Goal: Transaction & Acquisition: Book appointment/travel/reservation

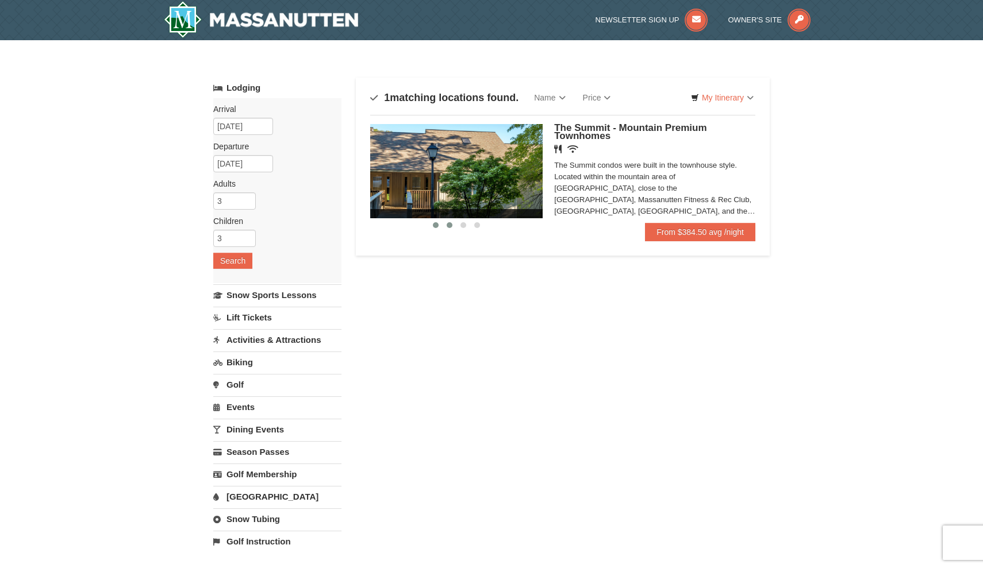
click at [450, 228] on span at bounding box center [450, 225] width 6 height 6
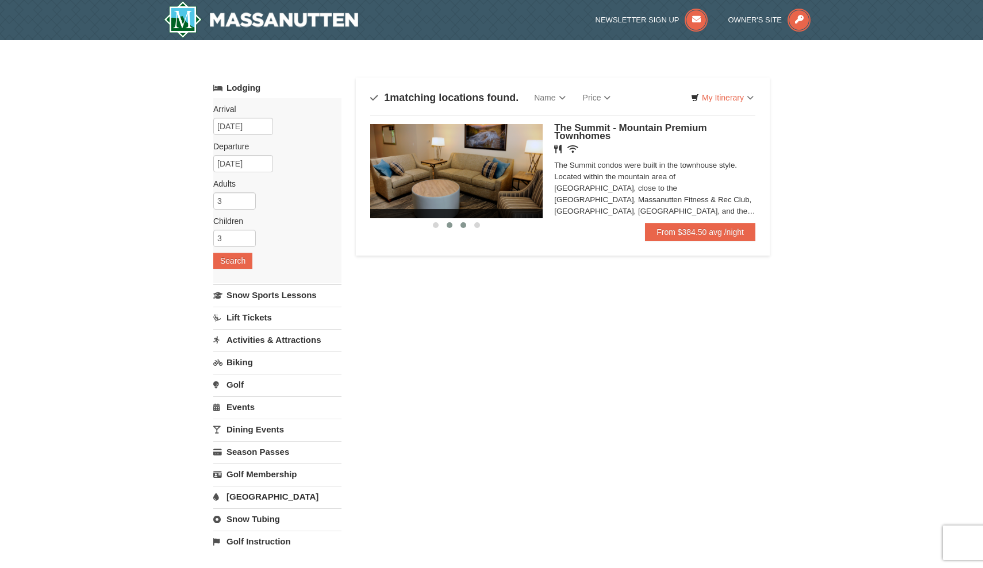
click at [460, 226] on span at bounding box center [463, 225] width 6 height 6
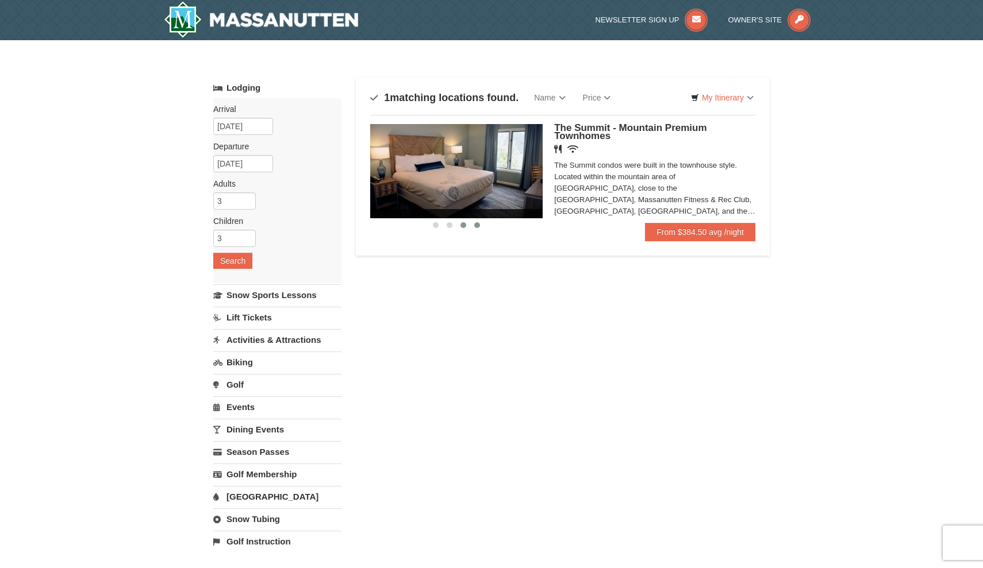
click at [475, 226] on span at bounding box center [477, 225] width 6 height 6
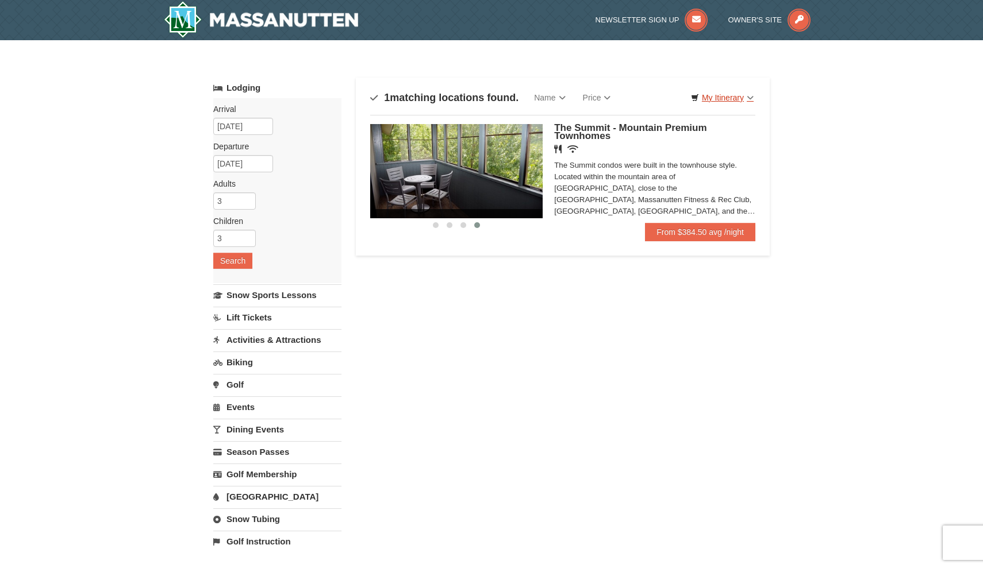
click at [718, 97] on link "My Itinerary" at bounding box center [722, 97] width 78 height 17
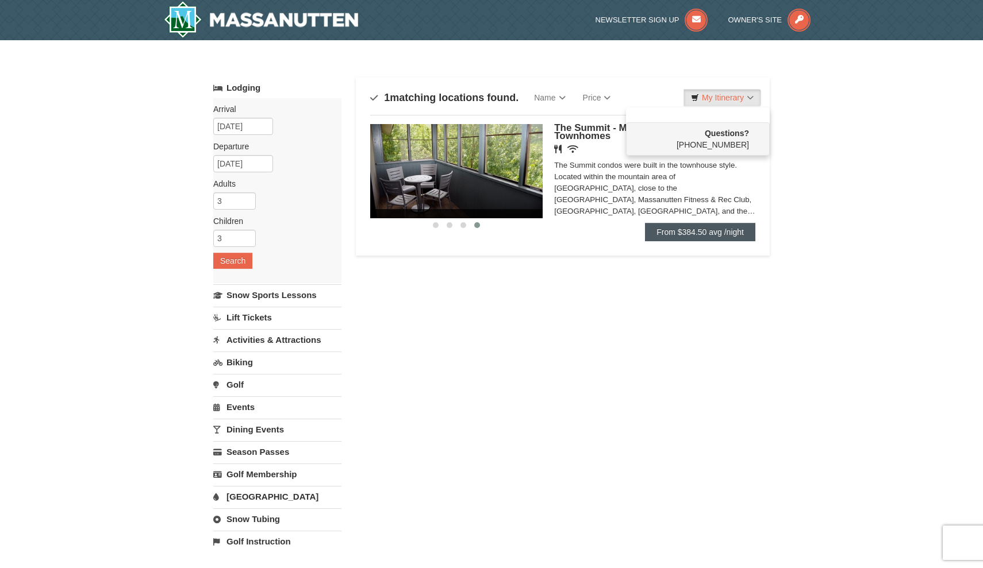
click at [668, 232] on link "From $384.50 avg /night" at bounding box center [700, 232] width 110 height 18
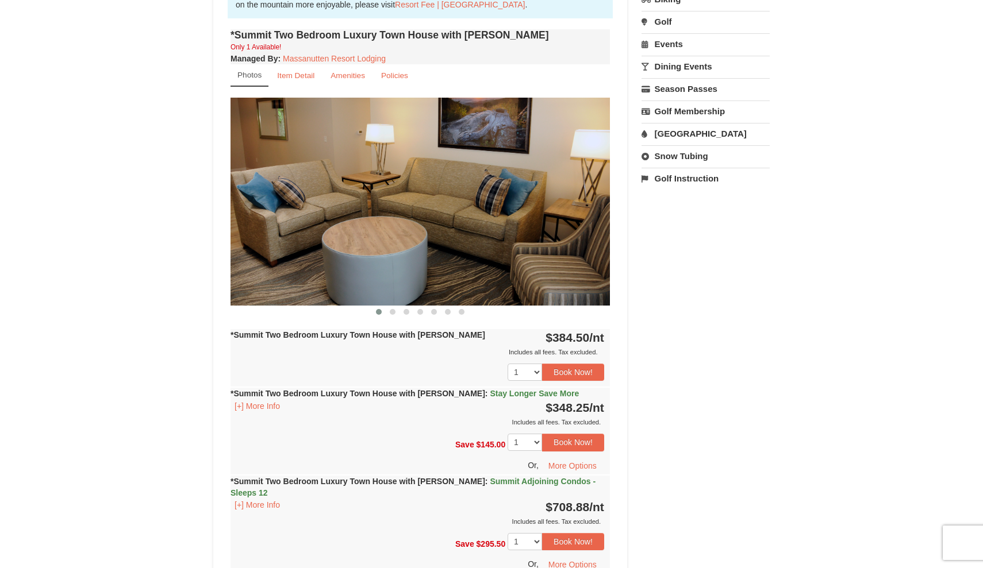
scroll to position [378, 0]
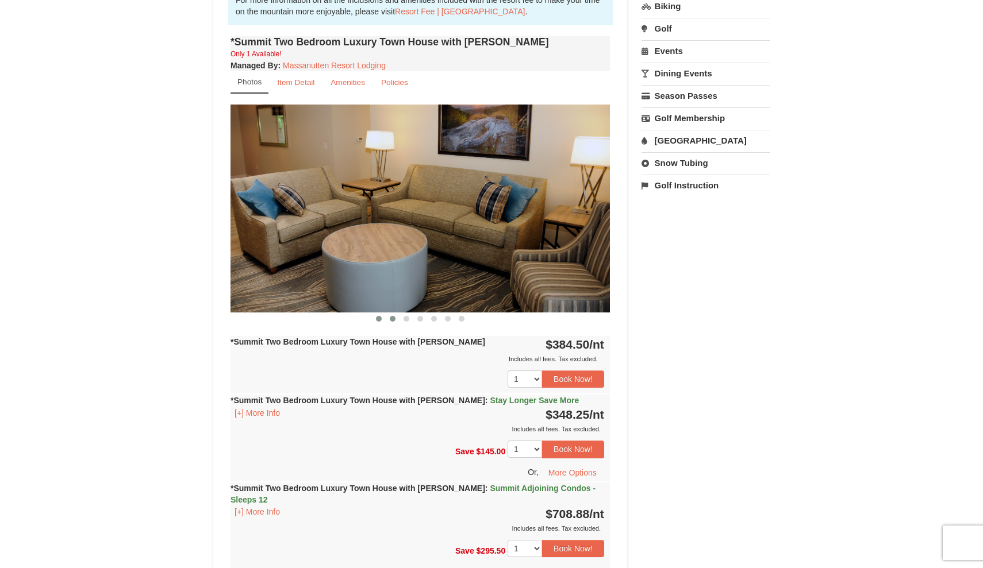
click at [397, 320] on button at bounding box center [393, 318] width 14 height 11
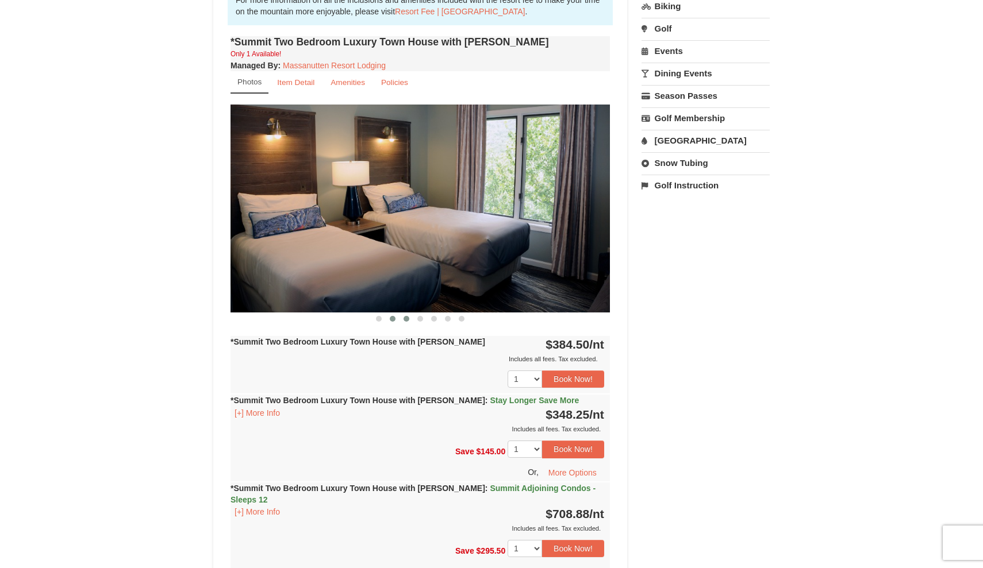
click at [410, 321] on button at bounding box center [406, 318] width 14 height 11
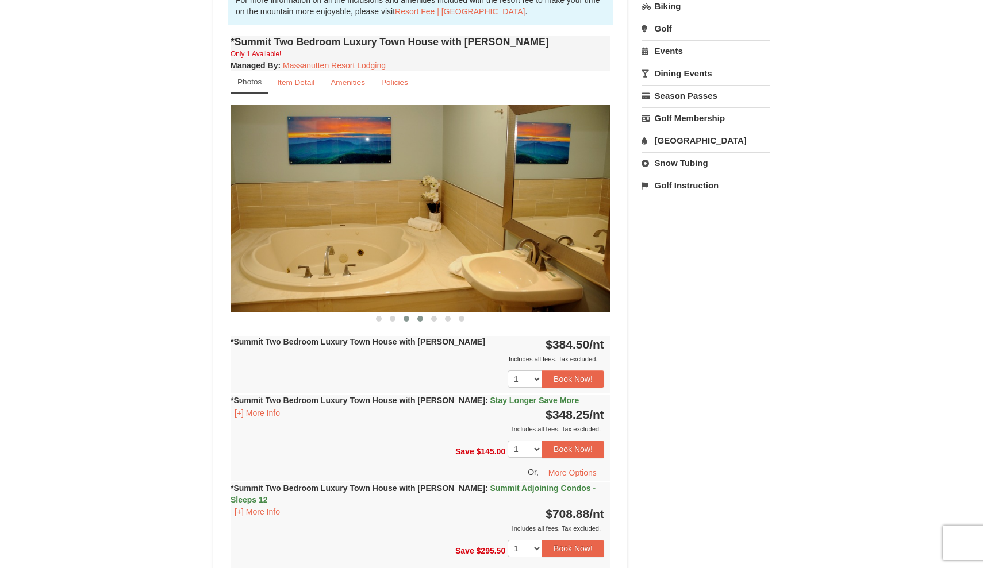
click at [424, 319] on button at bounding box center [420, 318] width 14 height 11
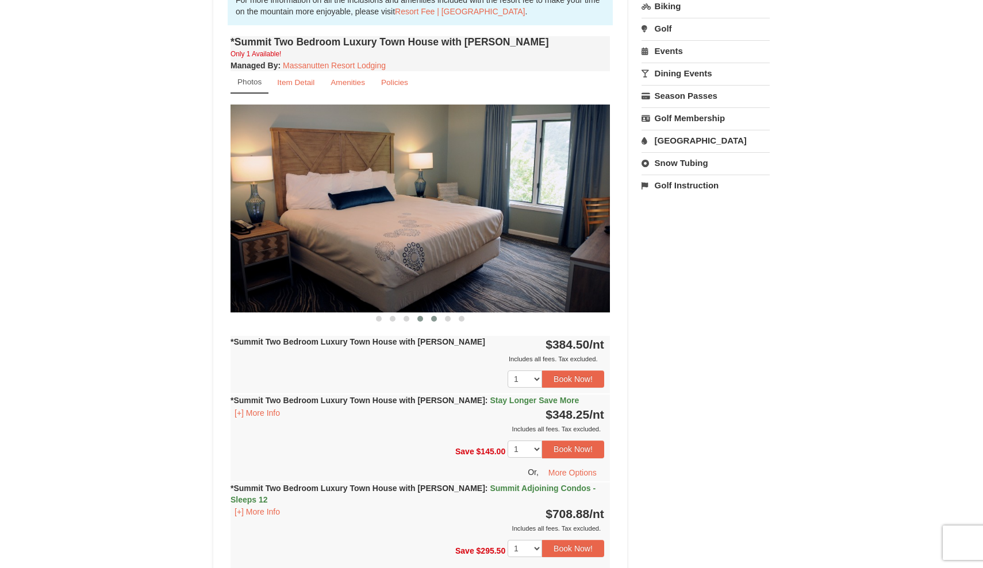
click at [440, 320] on button at bounding box center [434, 318] width 14 height 11
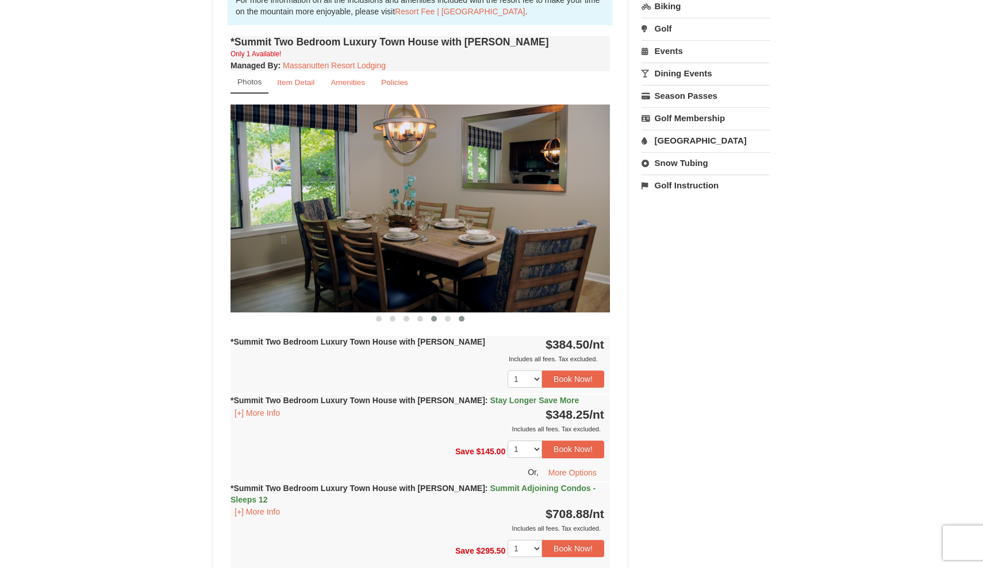
click at [455, 319] on button at bounding box center [462, 318] width 14 height 11
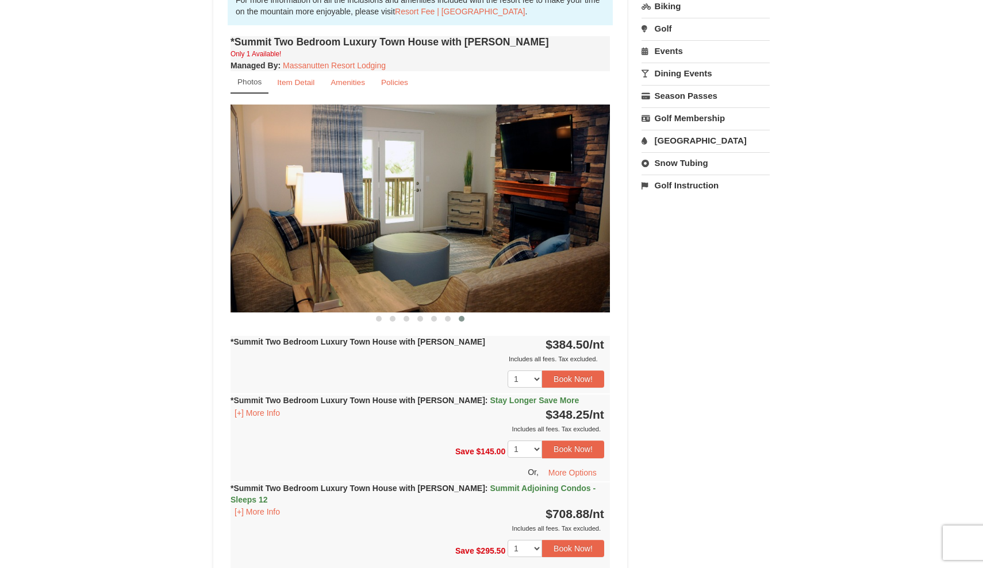
click at [462, 322] on span at bounding box center [462, 319] width 6 height 6
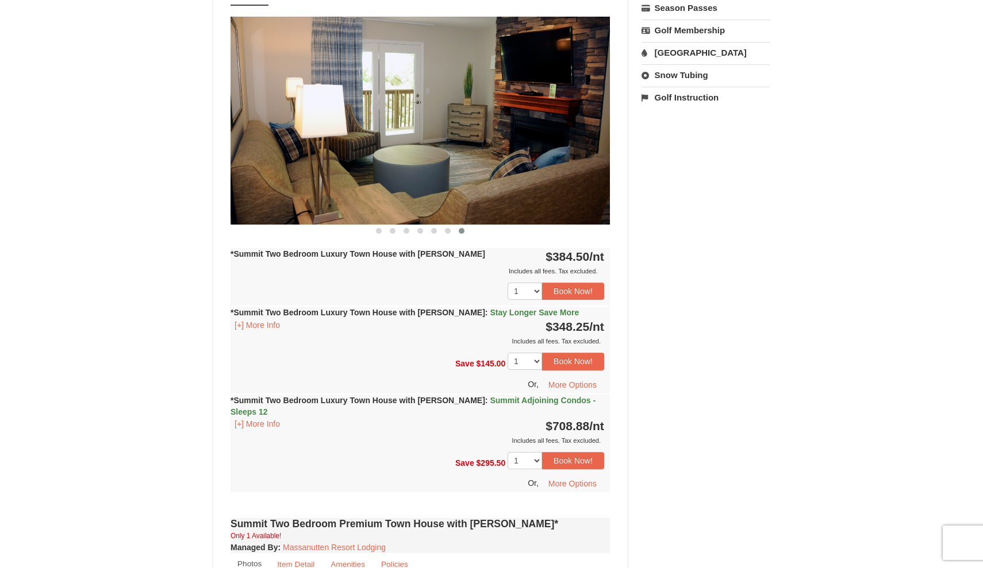
scroll to position [467, 0]
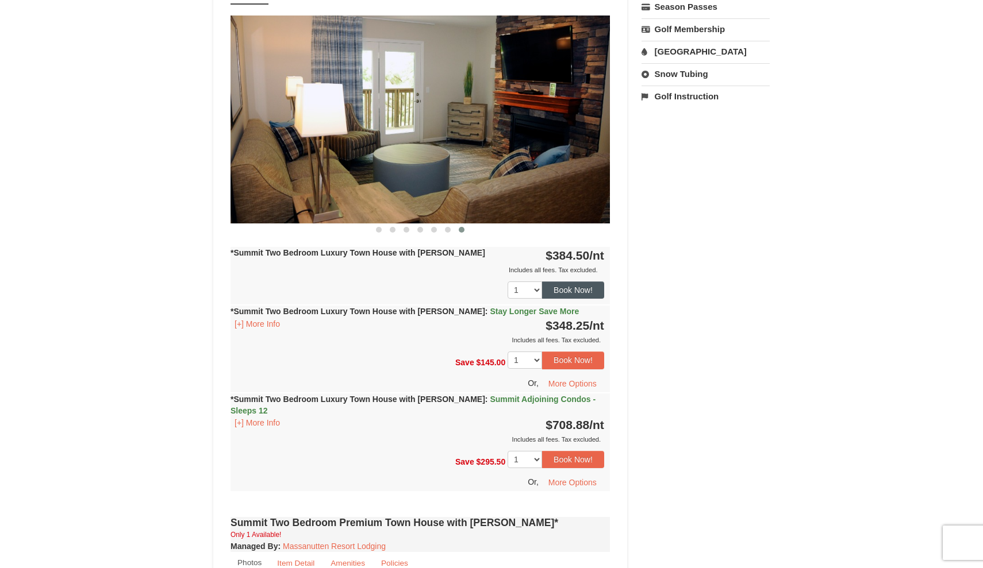
click at [573, 283] on button "Book Now!" at bounding box center [573, 290] width 62 height 17
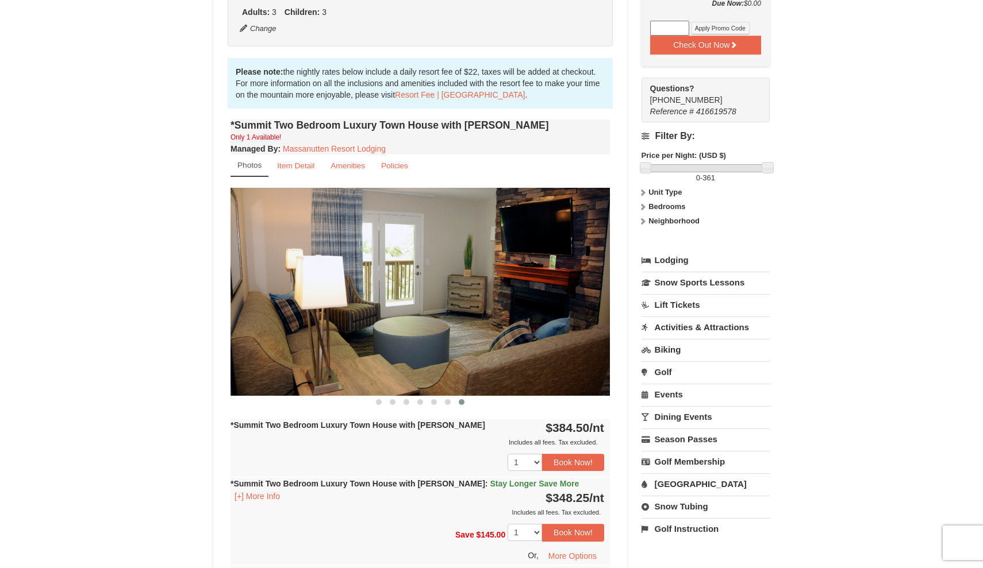
scroll to position [311, 0]
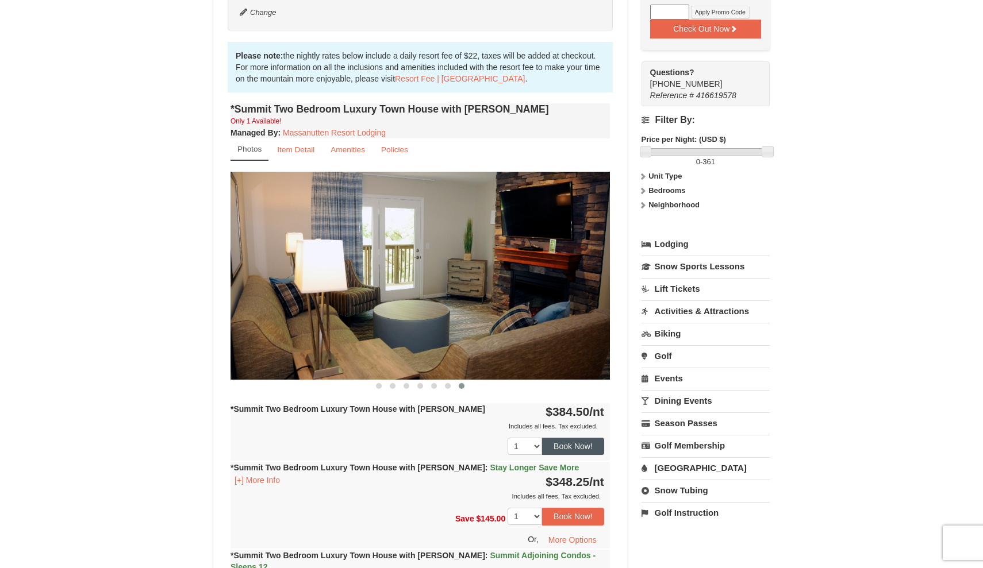
click at [579, 443] on button "Book Now!" at bounding box center [573, 446] width 62 height 17
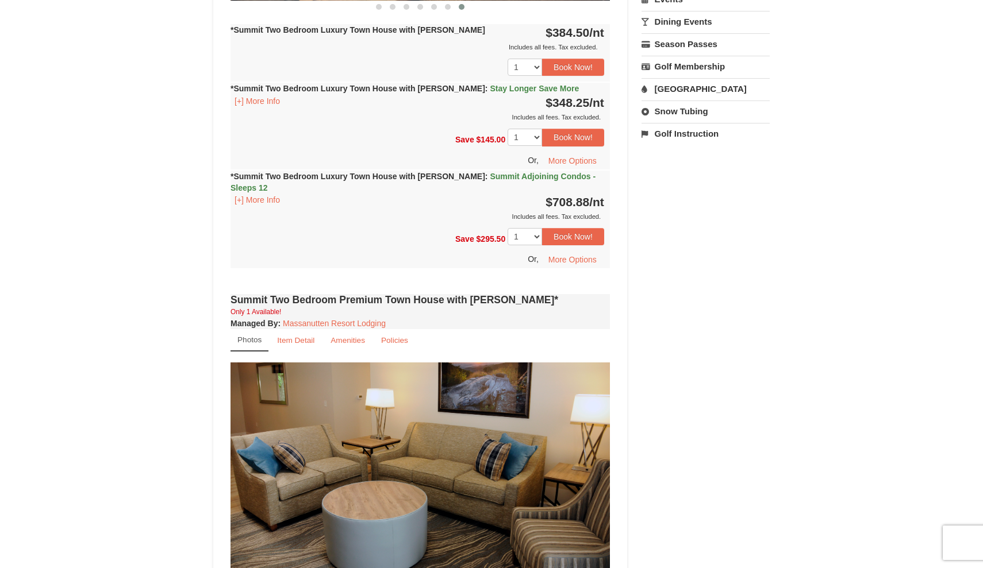
scroll to position [686, 0]
